Goal: Task Accomplishment & Management: Complete application form

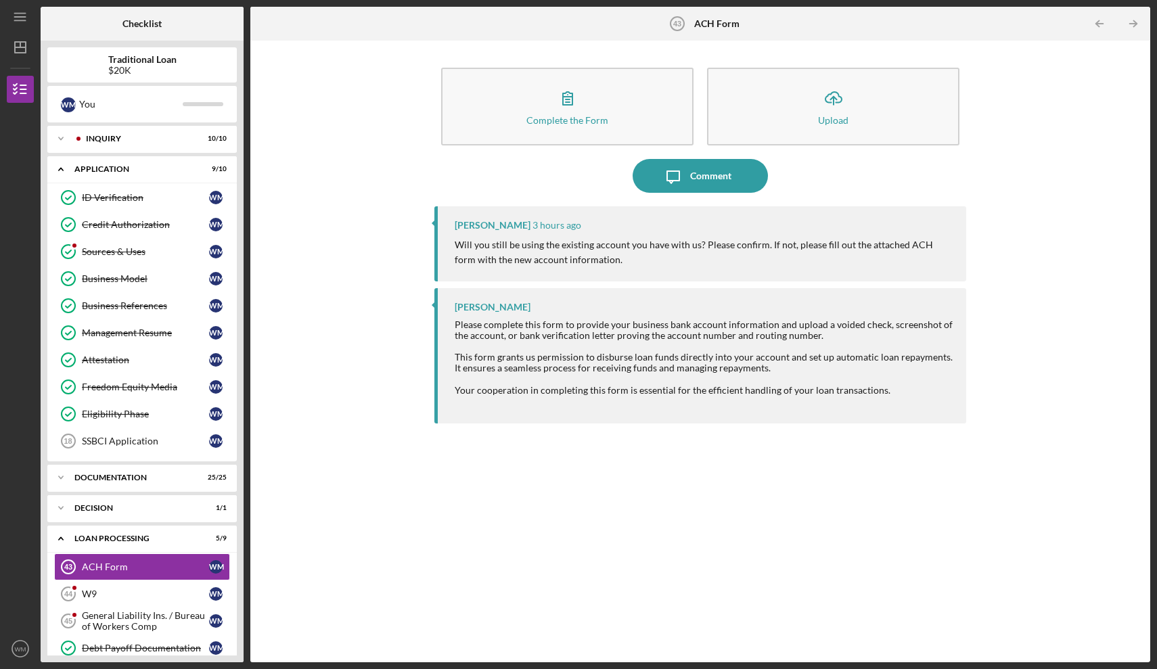
scroll to position [165, 0]
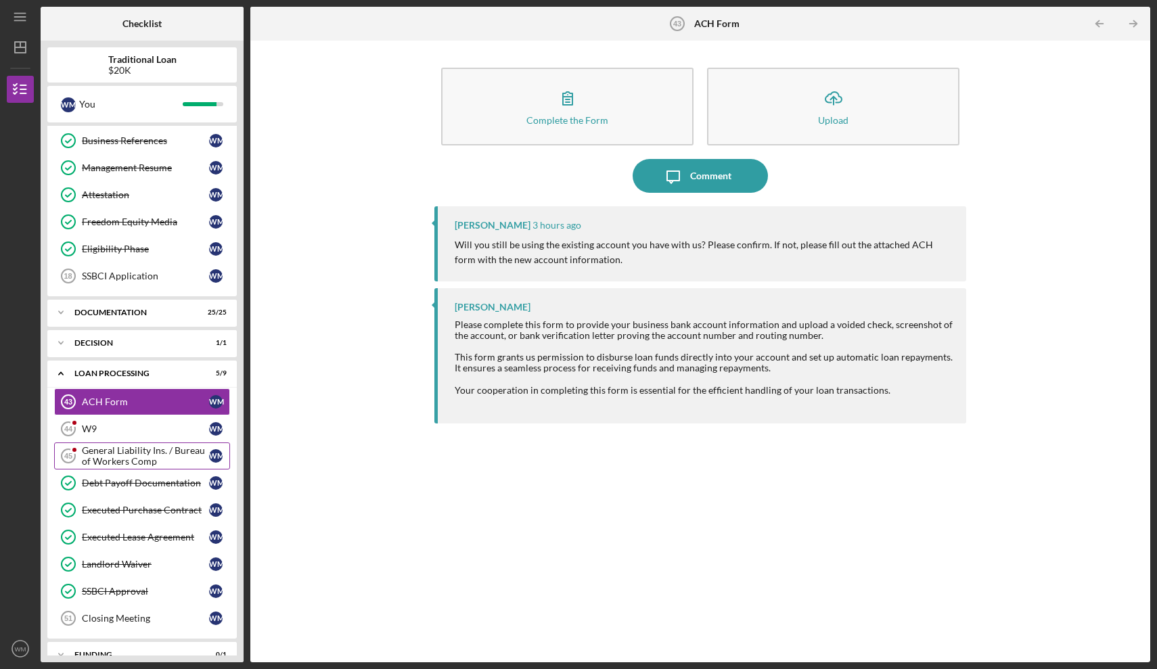
click at [100, 452] on div "General Liability Ins. / Bureau of Workers Comp" at bounding box center [145, 456] width 127 height 22
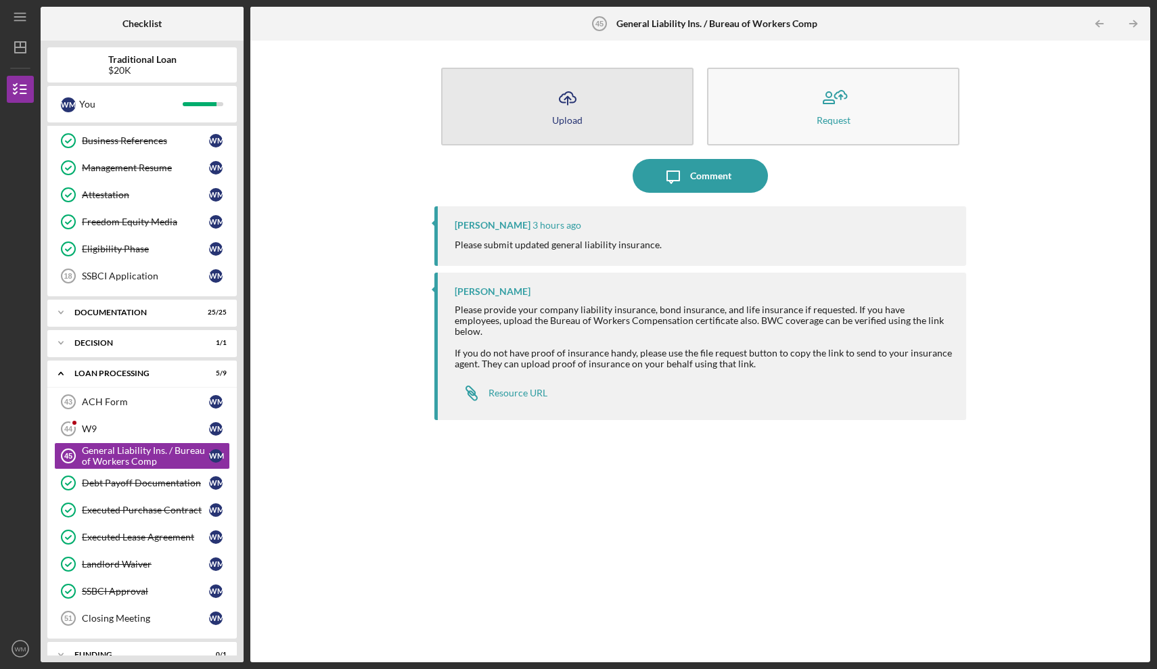
click at [516, 114] on button "Icon/Upload Upload" at bounding box center [567, 107] width 252 height 78
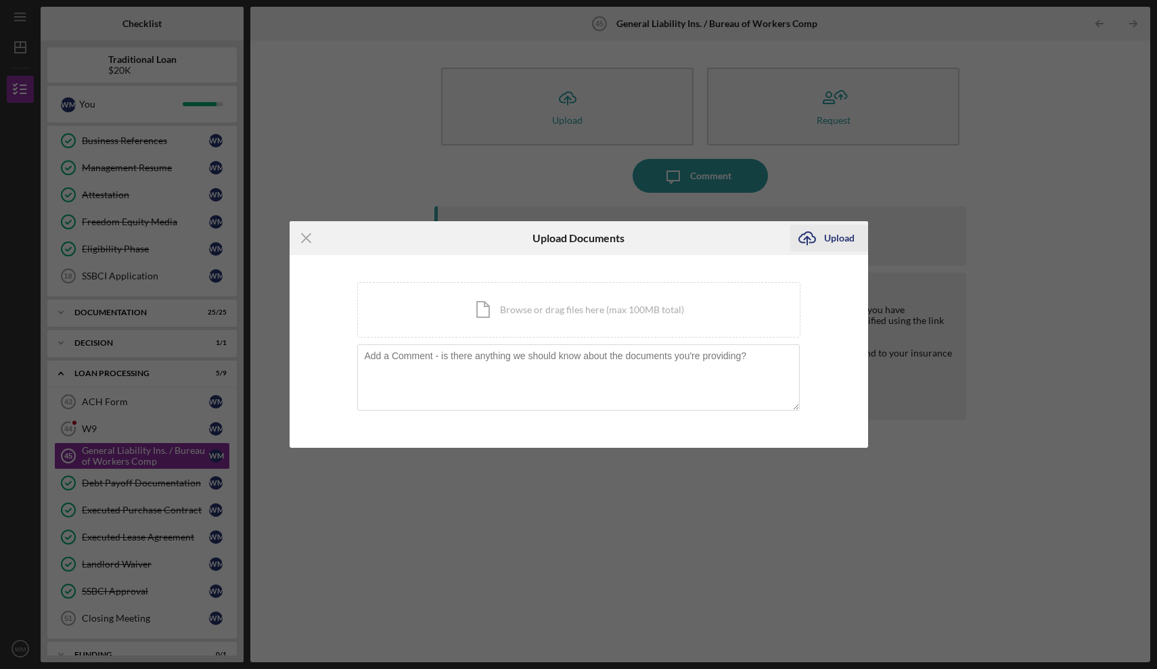
click at [813, 244] on icon "Icon/Upload" at bounding box center [807, 238] width 34 height 34
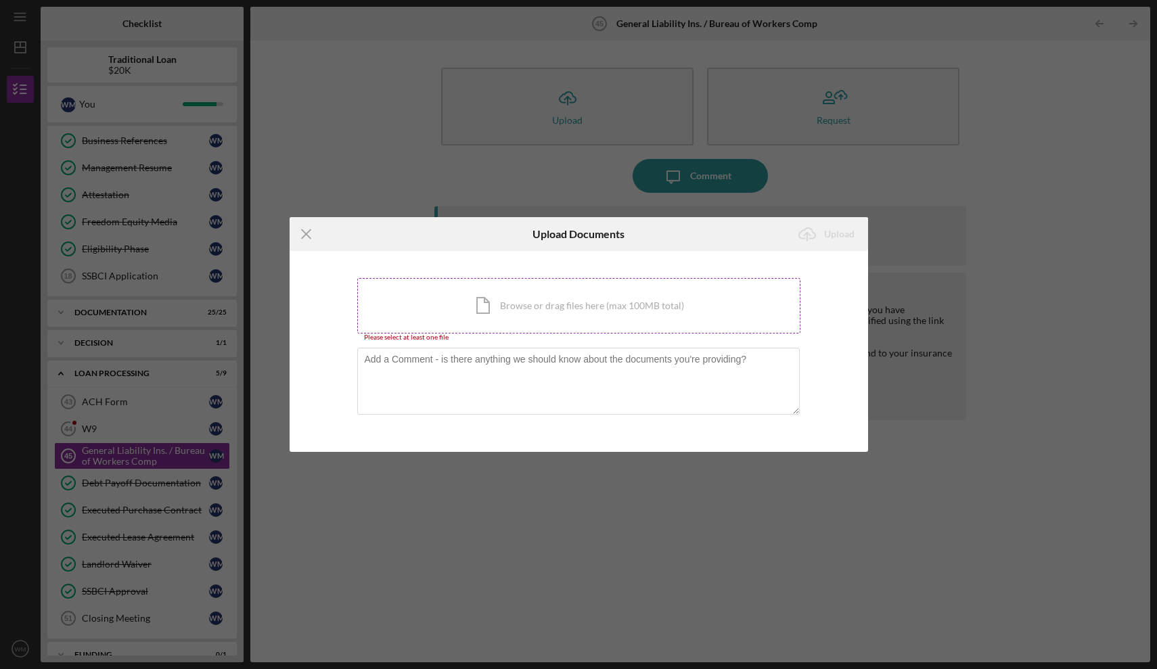
click at [516, 317] on div "Icon/Document Browse or drag files here (max 100MB total) Tap to choose files o…" at bounding box center [578, 305] width 443 height 55
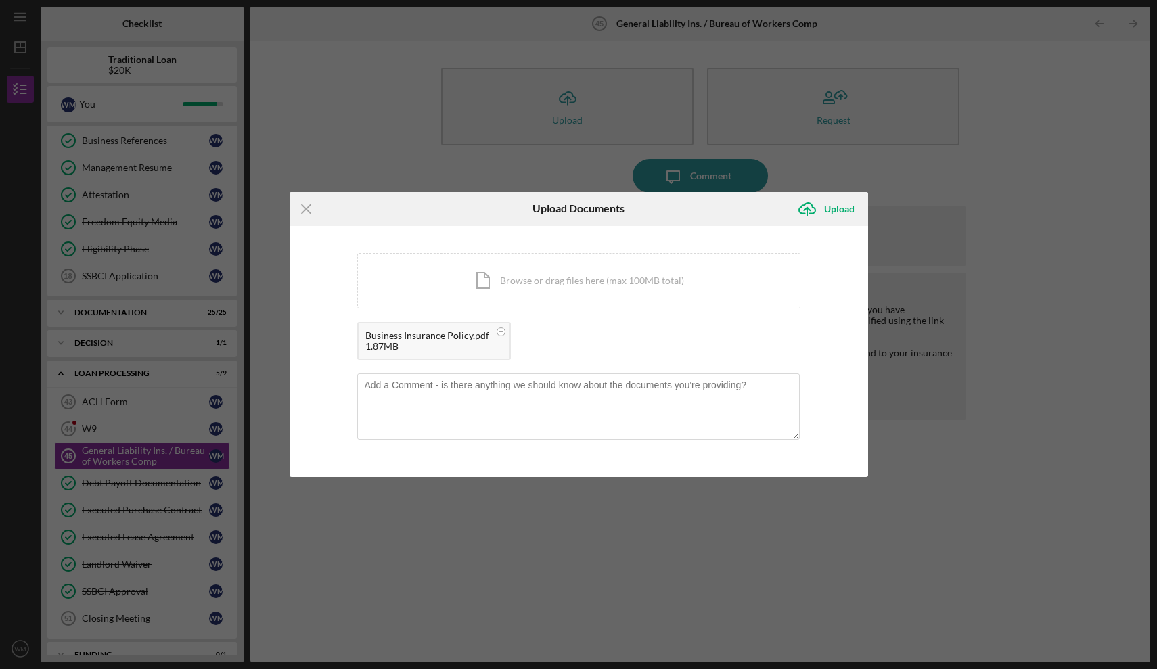
click at [432, 340] on div "Business Insurance Policy.pdf" at bounding box center [427, 335] width 124 height 11
click at [500, 331] on circle at bounding box center [501, 331] width 8 height 8
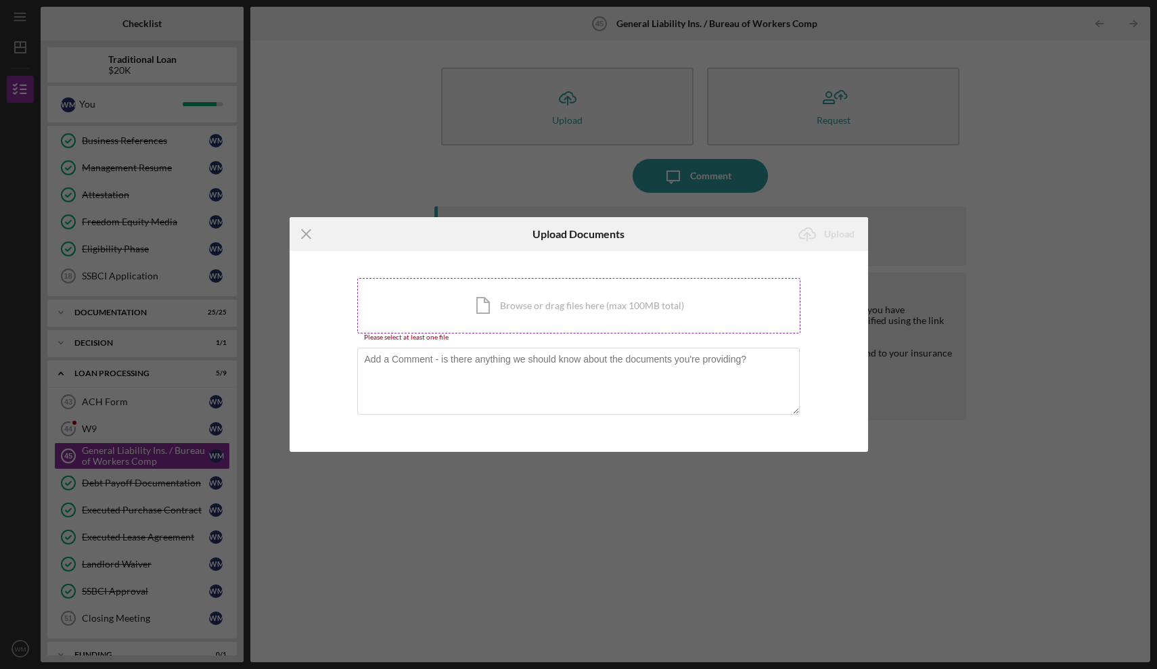
click at [494, 309] on div "Icon/Document Browse or drag files here (max 100MB total) Tap to choose files o…" at bounding box center [578, 305] width 443 height 55
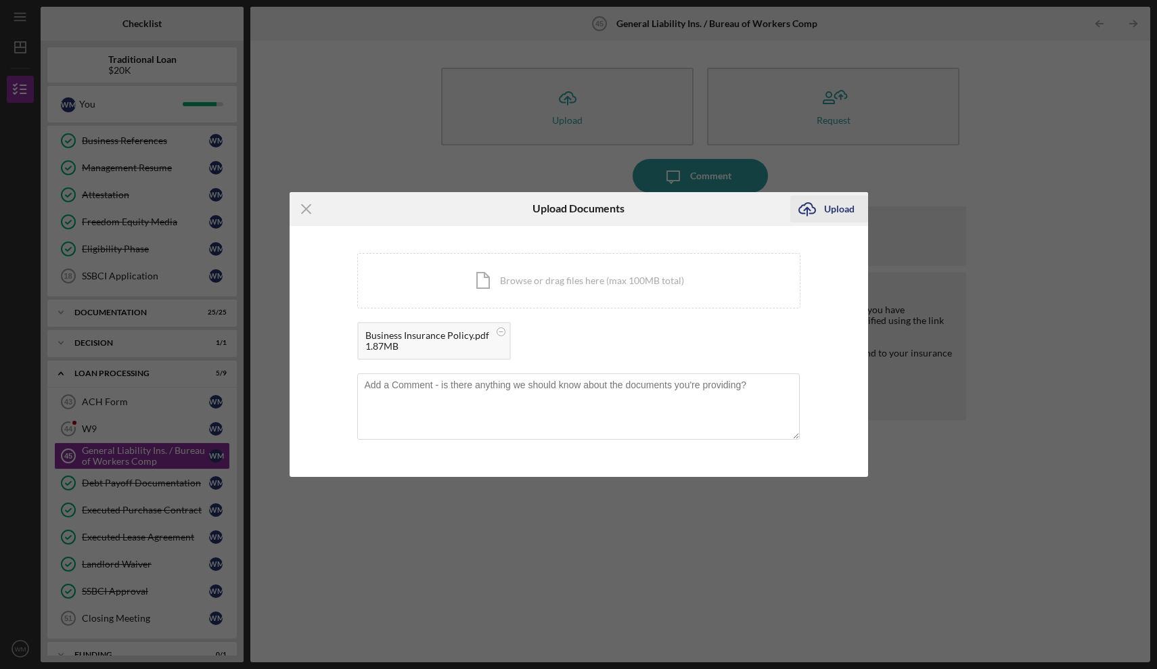
click at [849, 211] on div "Upload" at bounding box center [839, 209] width 30 height 27
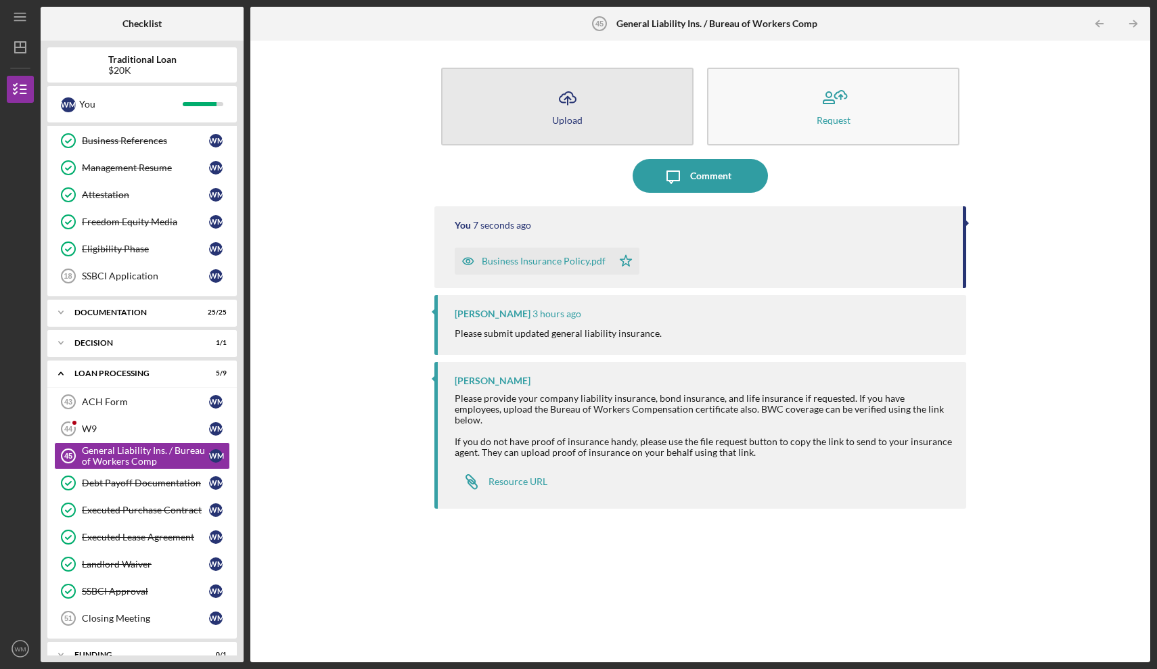
click at [546, 116] on button "Icon/Upload Upload" at bounding box center [567, 107] width 252 height 78
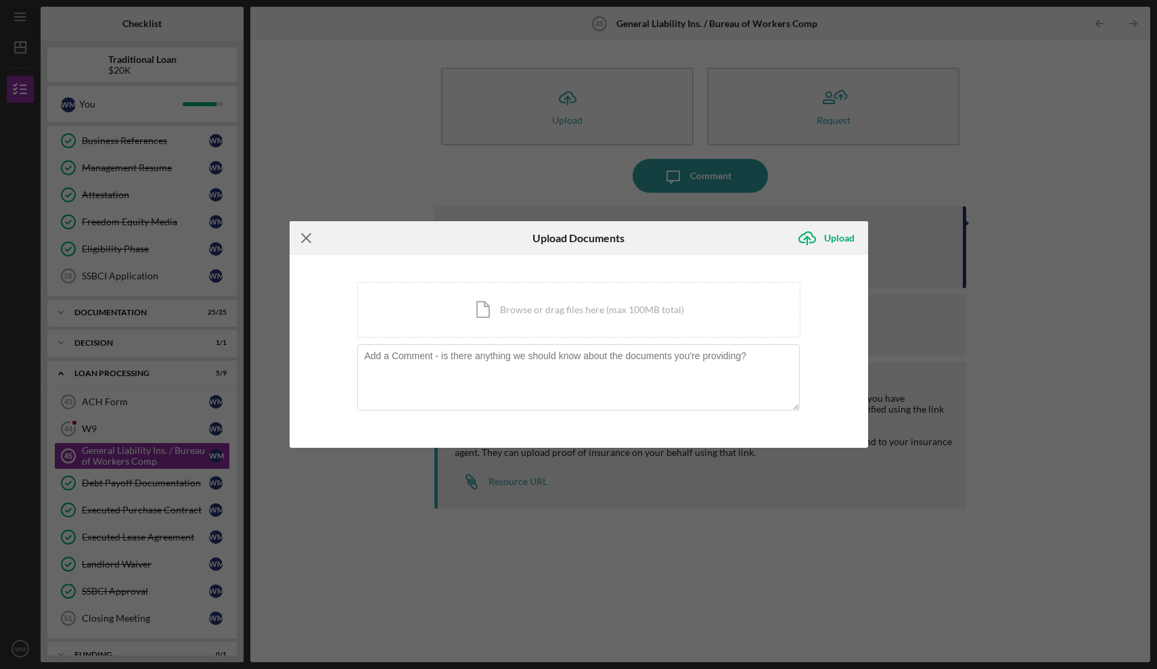
click at [298, 242] on icon "Icon/Menu Close" at bounding box center [307, 238] width 34 height 34
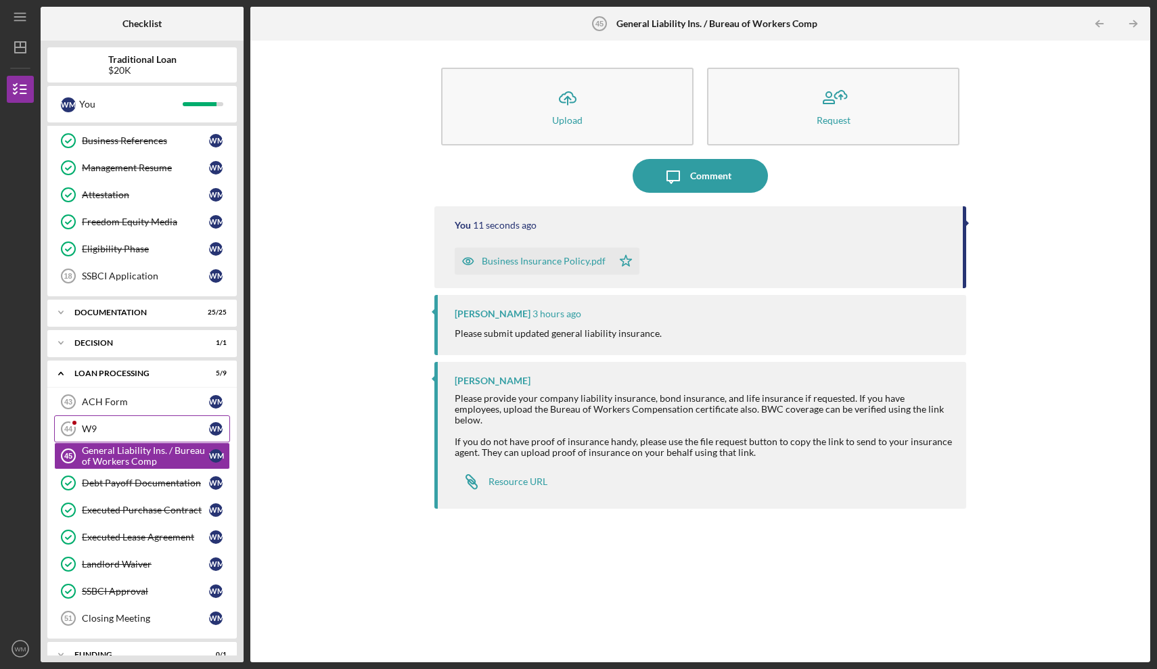
click at [103, 431] on div "W9" at bounding box center [145, 429] width 127 height 11
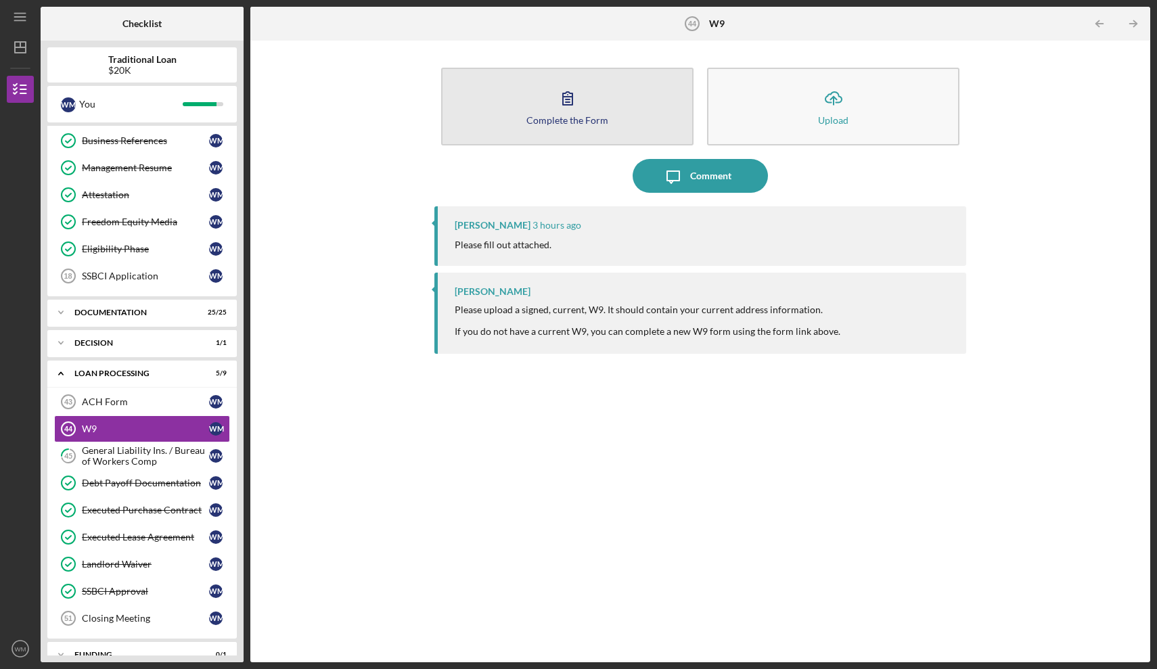
click at [573, 128] on button "Complete the Form Form" at bounding box center [567, 107] width 252 height 78
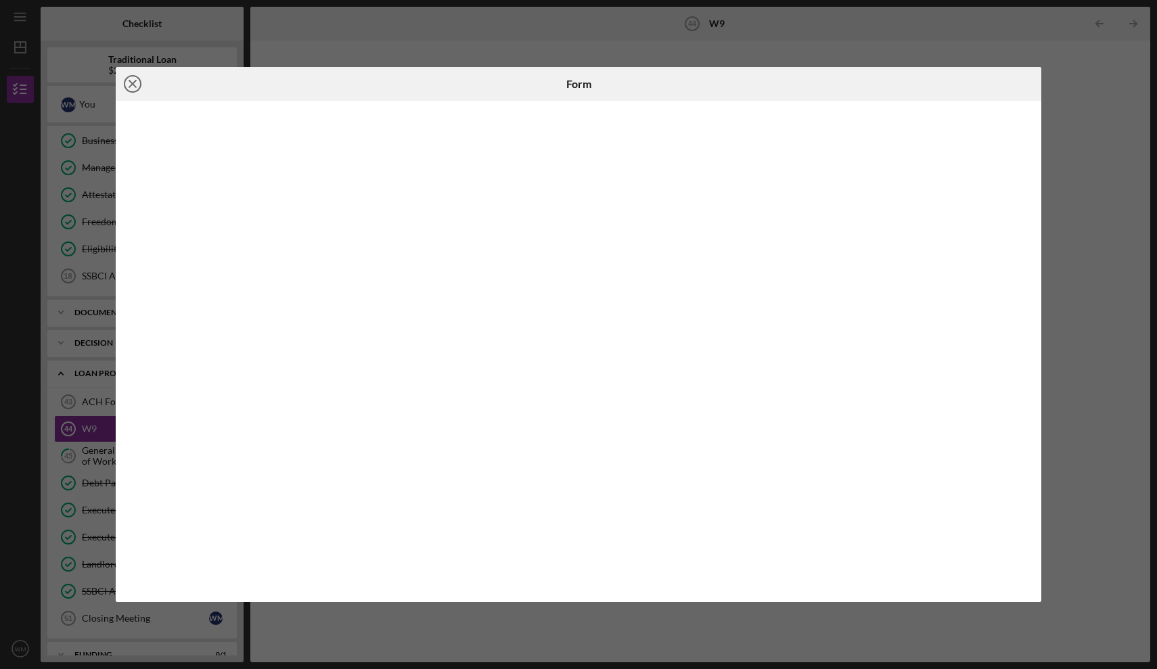
click at [134, 81] on icon "Icon/Close" at bounding box center [133, 84] width 34 height 34
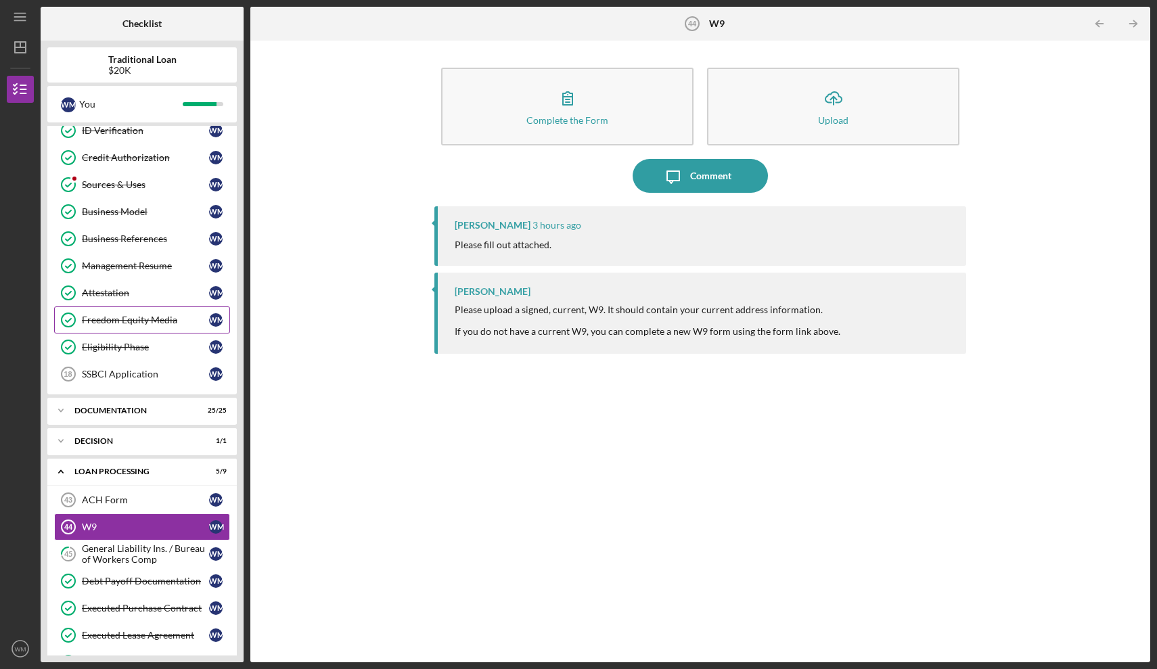
scroll to position [120, 0]
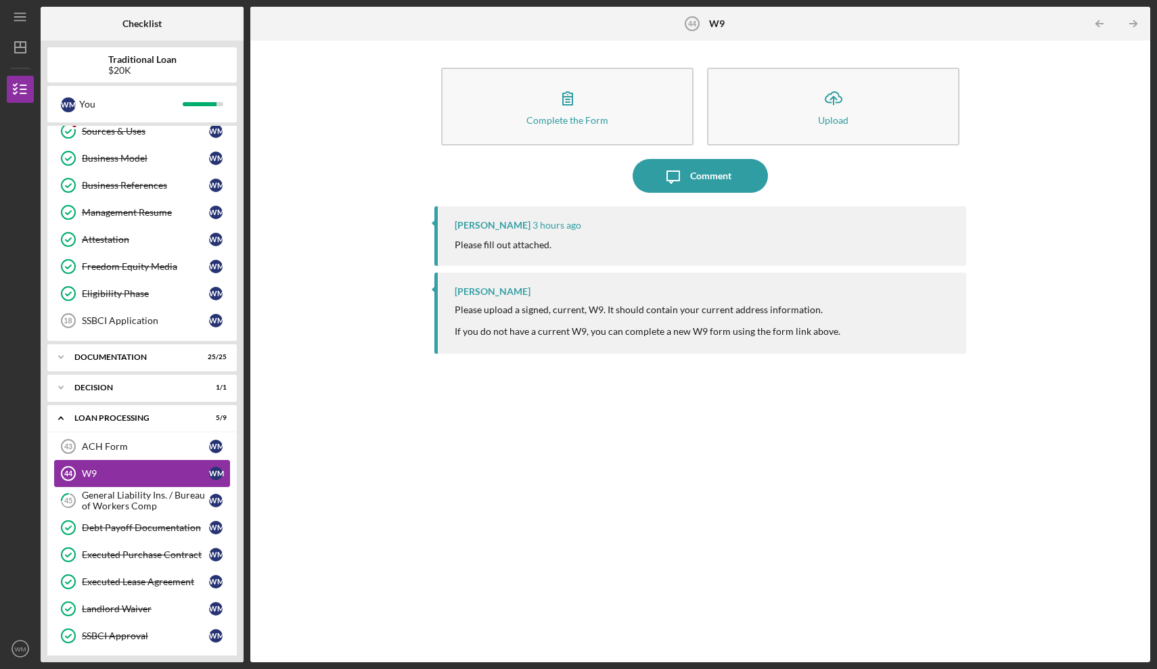
click at [96, 474] on div "W9" at bounding box center [145, 473] width 127 height 11
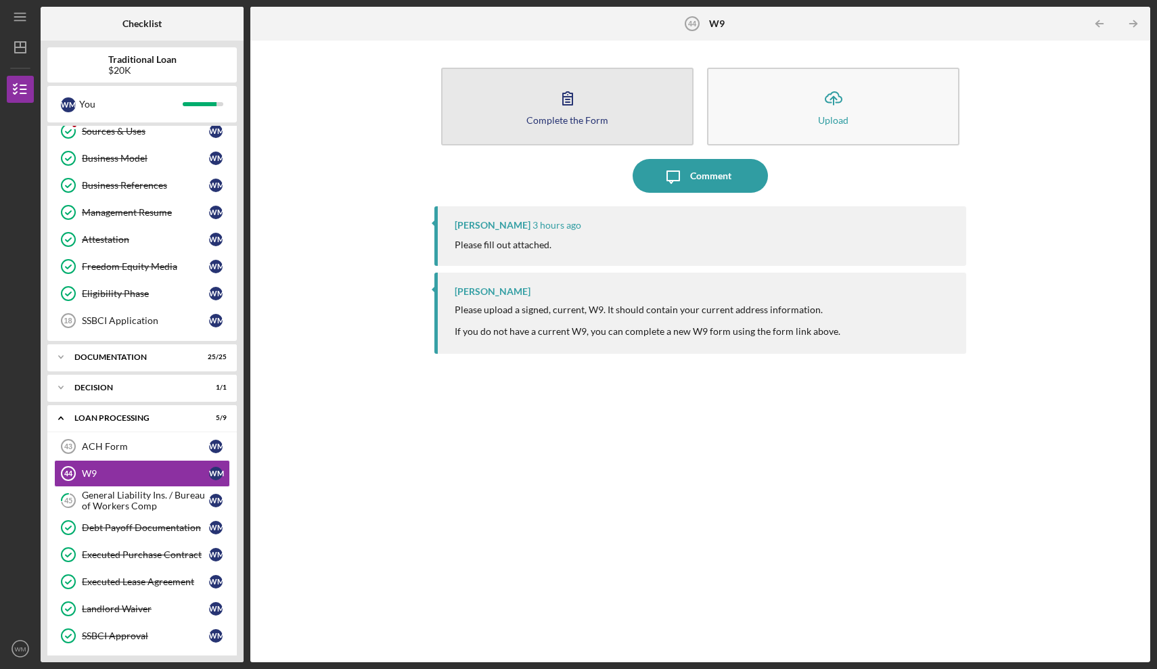
click at [577, 120] on div "Complete the Form" at bounding box center [567, 120] width 82 height 10
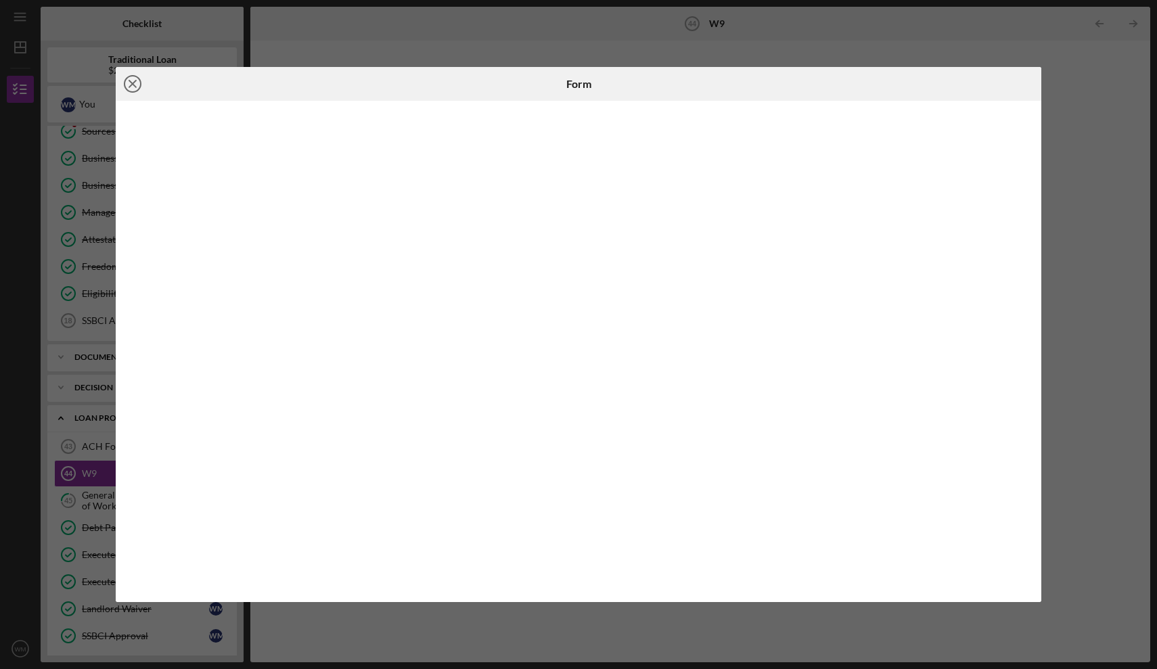
click at [130, 93] on icon "Icon/Close" at bounding box center [133, 84] width 34 height 34
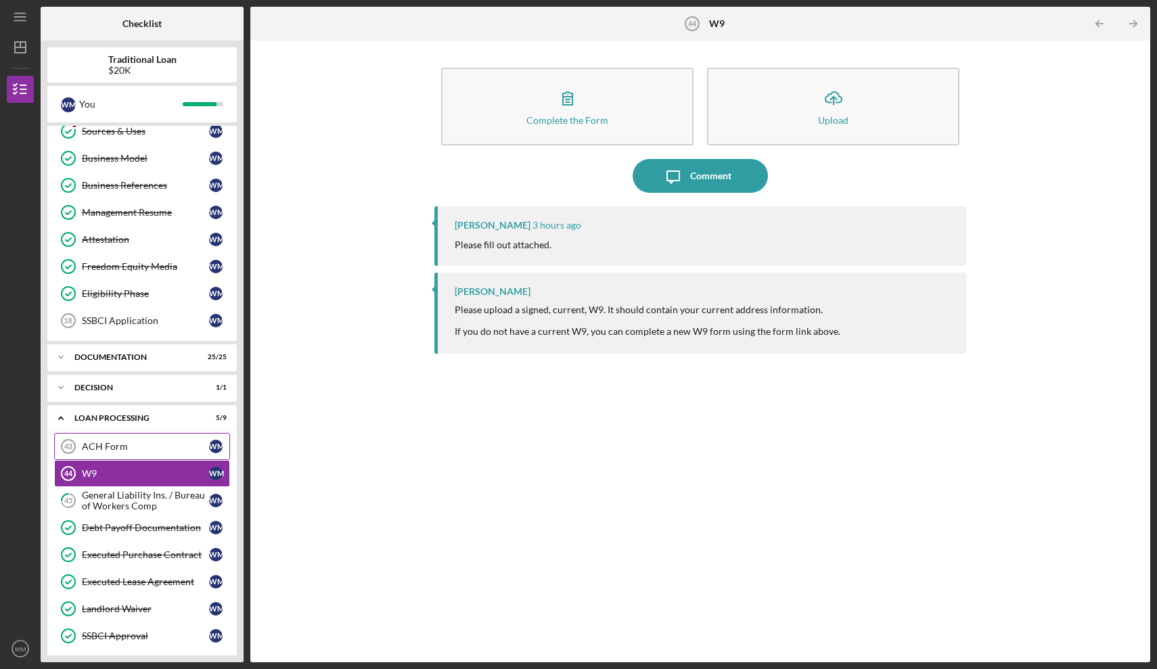
click at [120, 446] on div "ACH Form" at bounding box center [145, 446] width 127 height 11
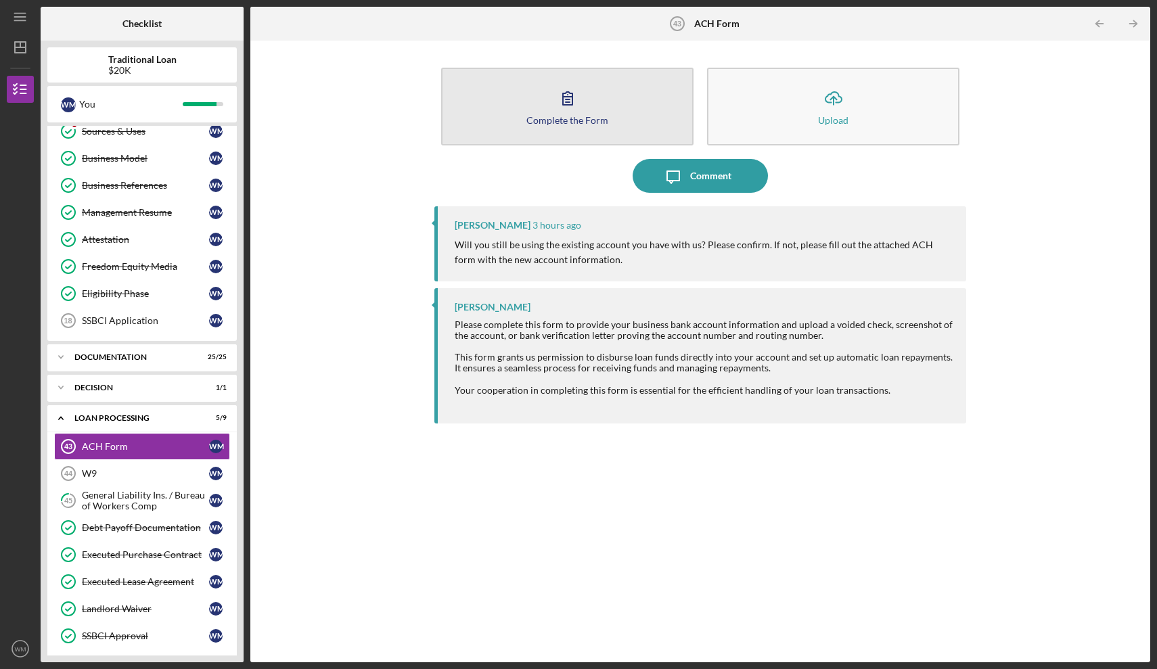
click at [599, 115] on div "Complete the Form" at bounding box center [567, 120] width 82 height 10
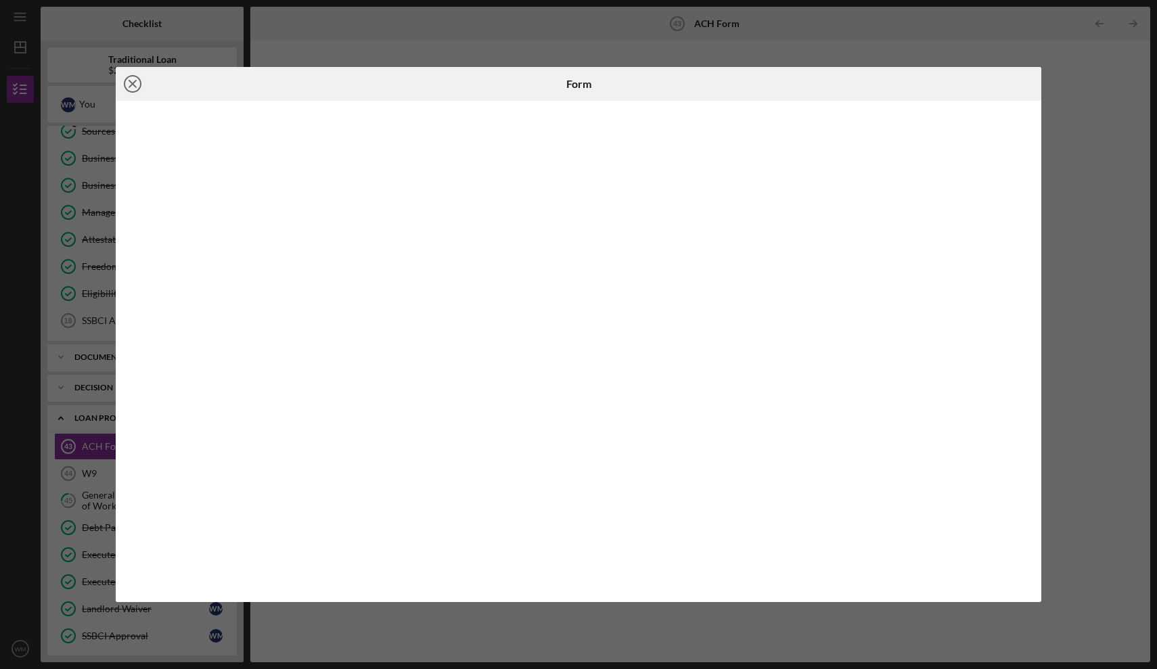
click at [132, 85] on line at bounding box center [132, 84] width 7 height 7
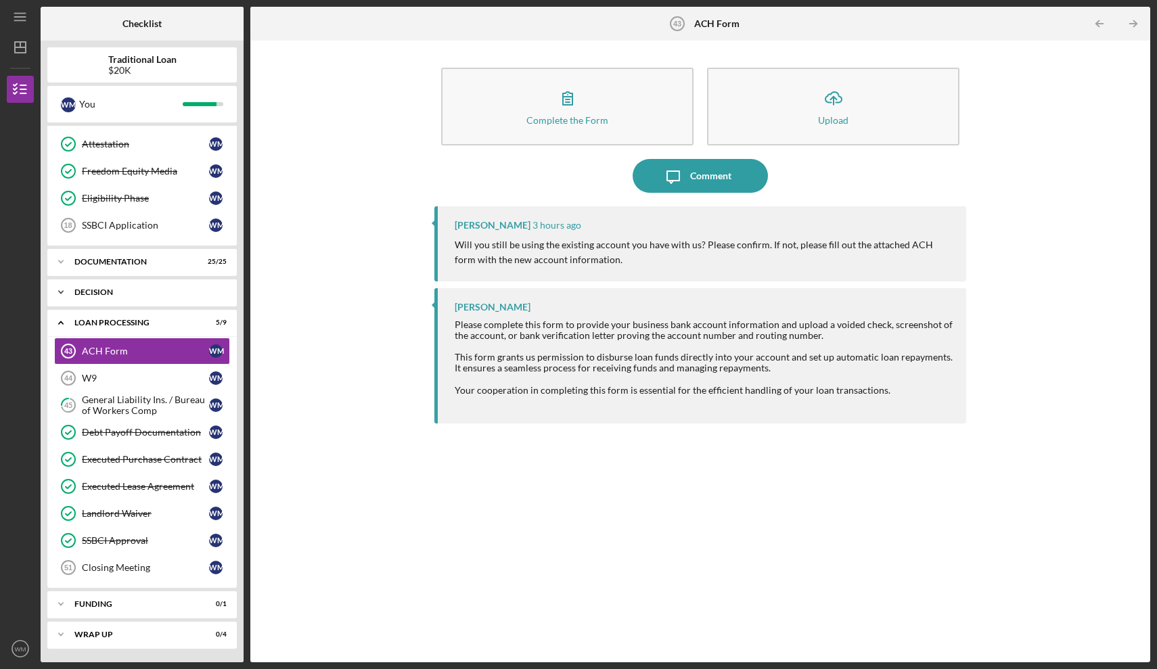
scroll to position [216, 0]
click at [60, 599] on icon "Icon/Expander" at bounding box center [60, 604] width 27 height 27
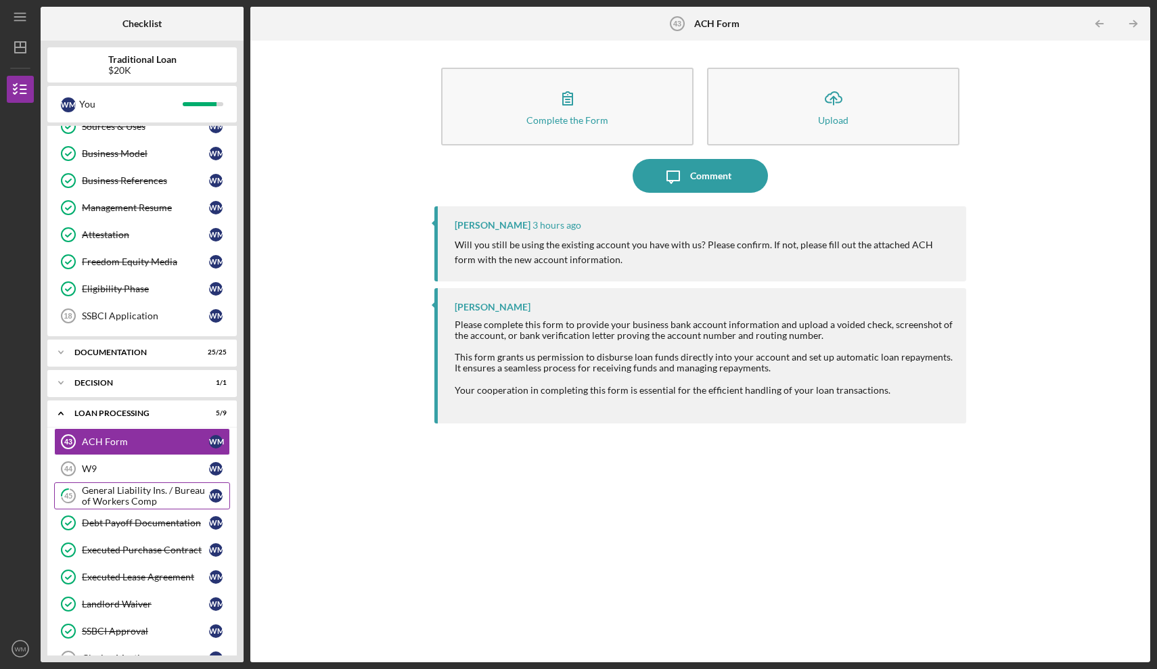
scroll to position [114, 0]
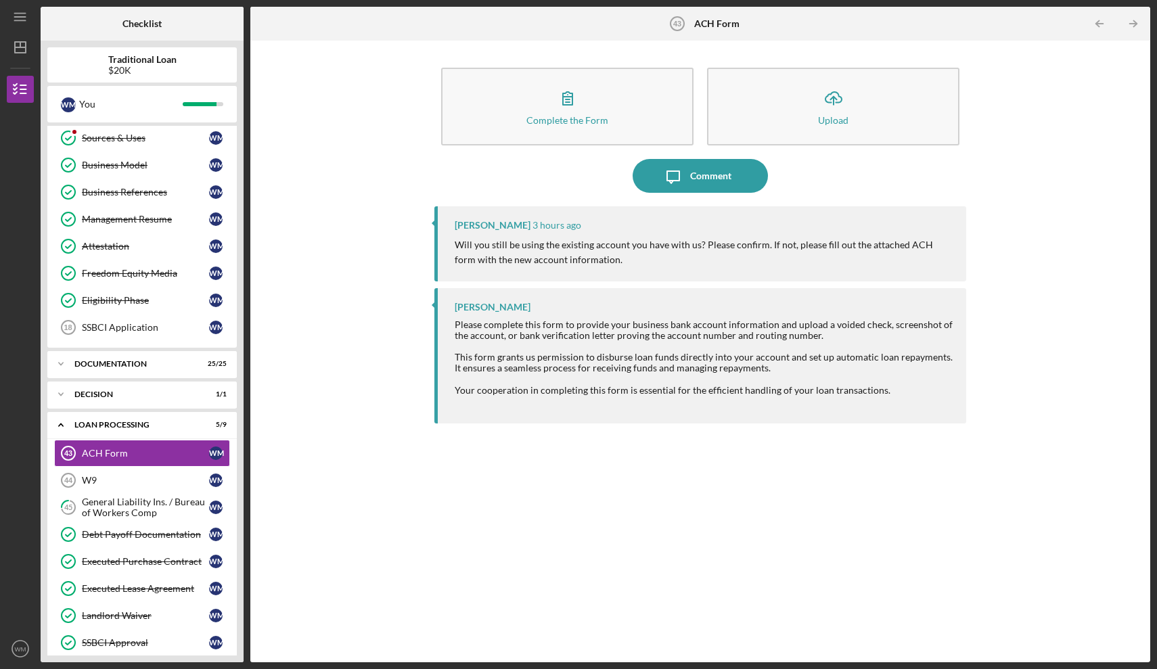
click at [553, 545] on div "[PERSON_NAME] 3 hours ago Will you still be using the existing account you have…" at bounding box center [700, 424] width 532 height 436
click at [518, 309] on div "[PERSON_NAME]" at bounding box center [493, 307] width 76 height 11
click at [621, 248] on p "Will you still be using the existing account you have with us? Please confirm. …" at bounding box center [704, 252] width 498 height 30
click at [717, 176] on div "Comment" at bounding box center [710, 176] width 41 height 34
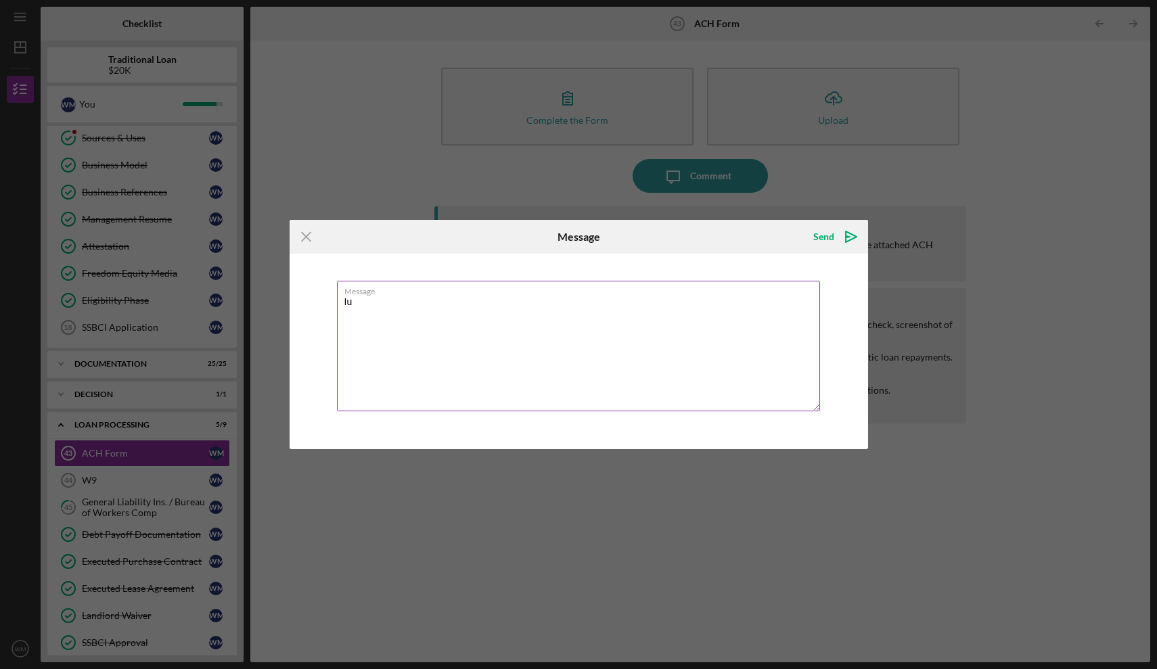
type textarea "I"
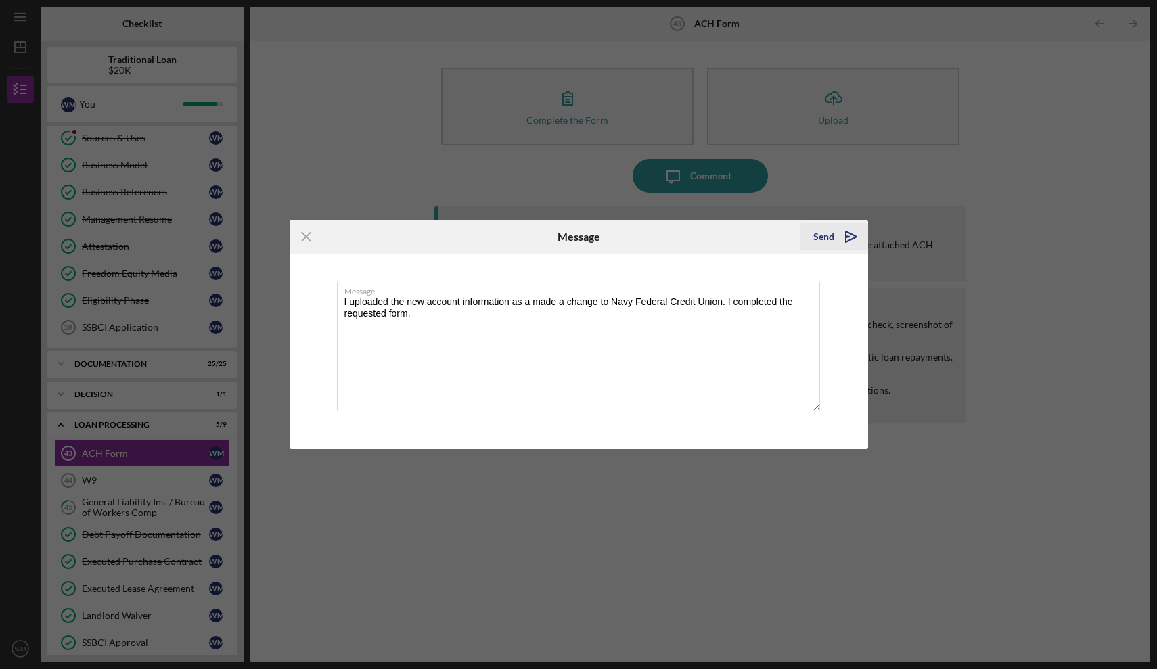
type textarea "I uploaded the new account information as a made a change to Navy Federal Credi…"
click at [826, 237] on div "Send" at bounding box center [823, 236] width 21 height 27
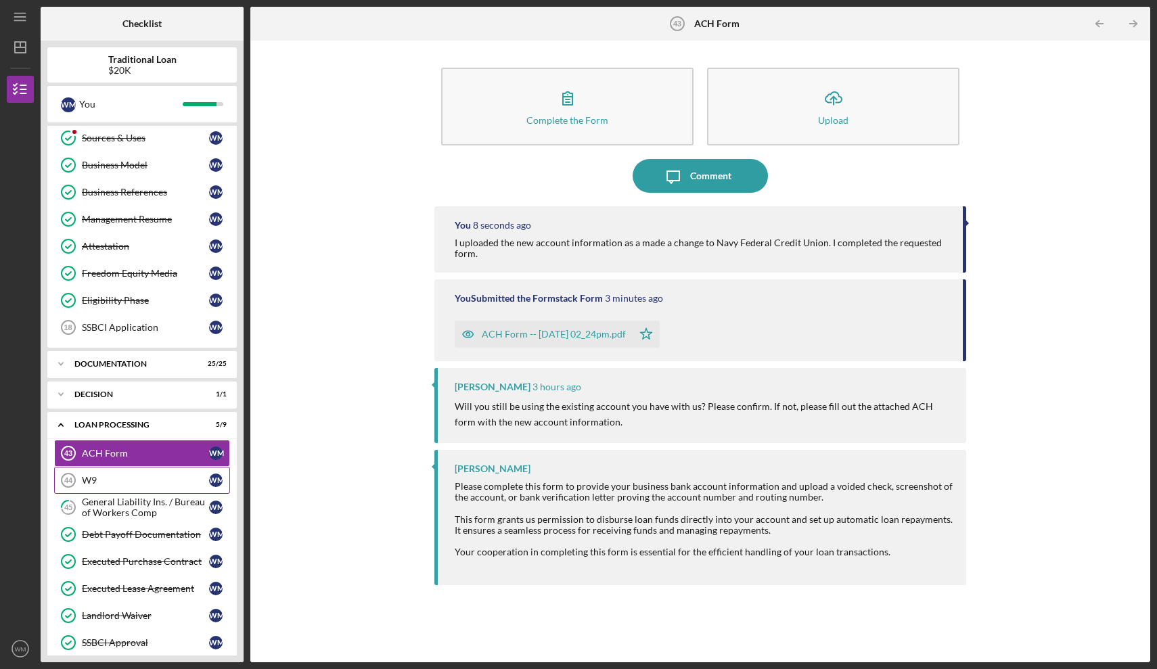
click at [126, 478] on div "W9" at bounding box center [145, 480] width 127 height 11
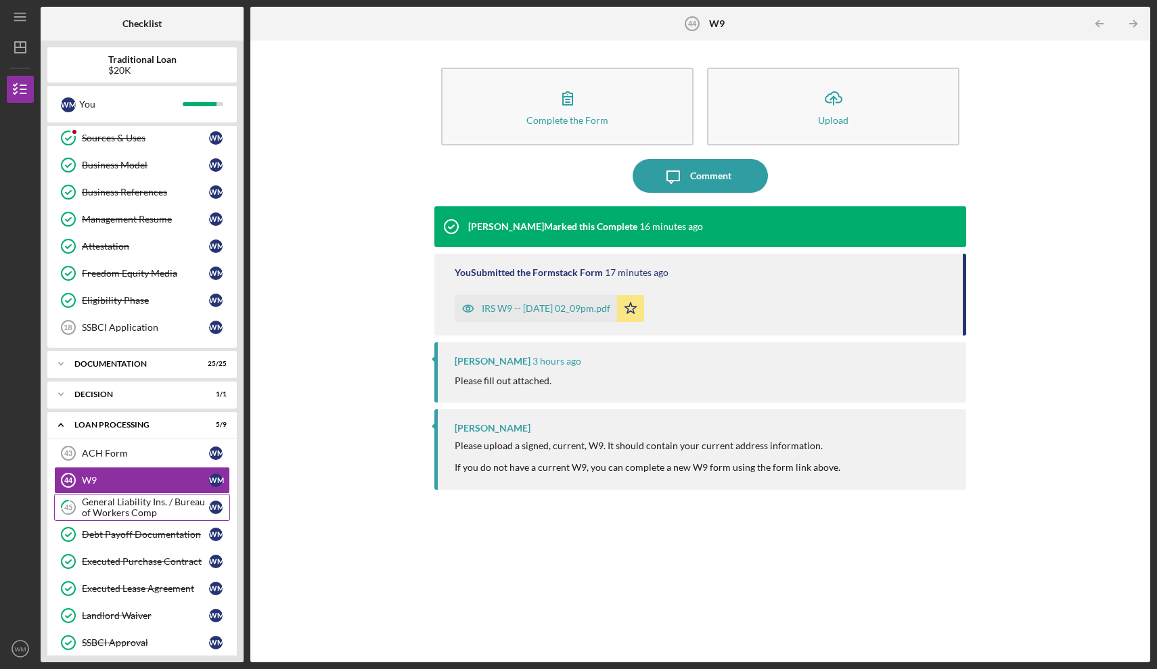
click at [124, 500] on div "General Liability Ins. / Bureau of Workers Comp" at bounding box center [145, 508] width 127 height 22
